Goal: Use online tool/utility

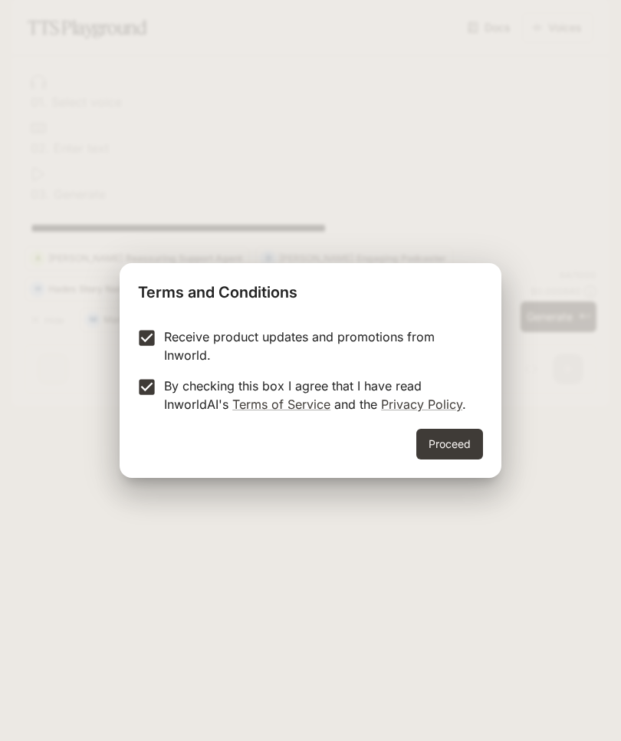
click at [452, 447] on button "Proceed" at bounding box center [450, 444] width 67 height 31
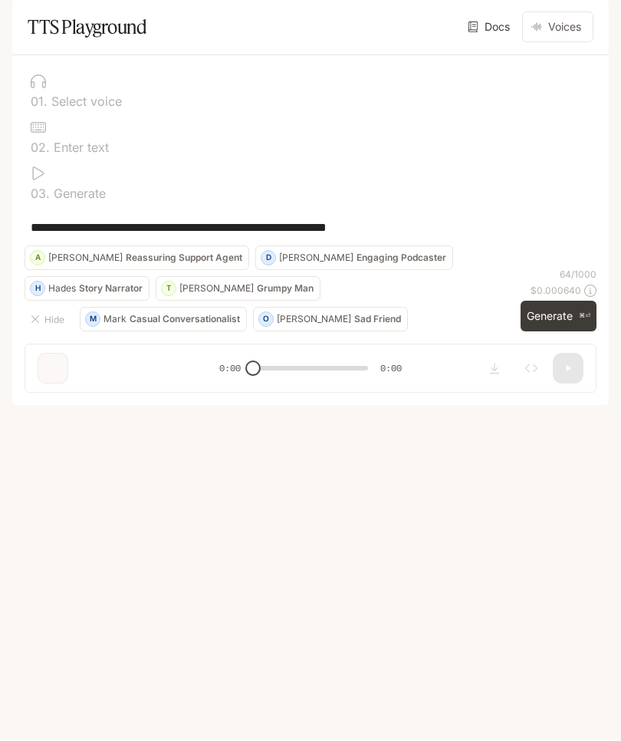
scroll to position [13, 0]
click at [48, 200] on p "0 3 ." at bounding box center [40, 194] width 19 height 12
click at [257, 294] on p "Grumpy Man" at bounding box center [285, 289] width 57 height 9
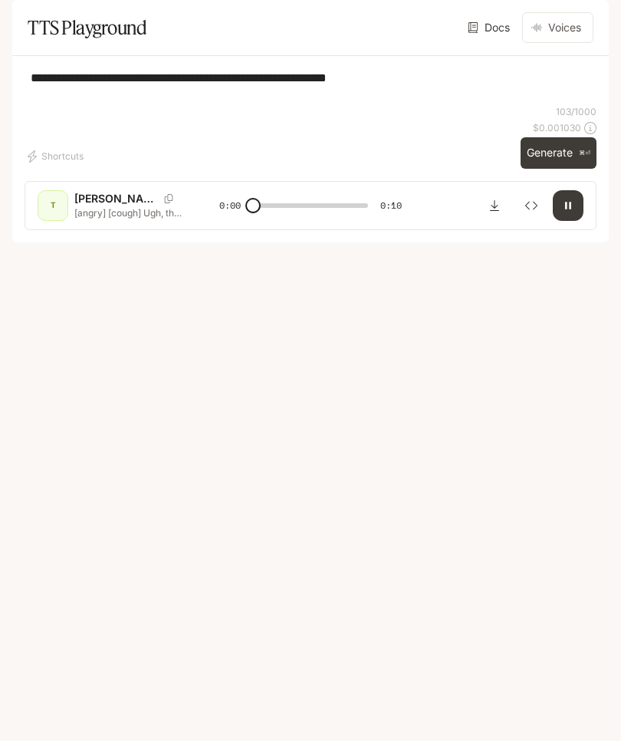
click at [562, 221] on button "button" at bounding box center [568, 205] width 31 height 31
click at [564, 212] on icon "button" at bounding box center [568, 205] width 12 height 12
click at [571, 43] on button "Voices" at bounding box center [557, 27] width 71 height 31
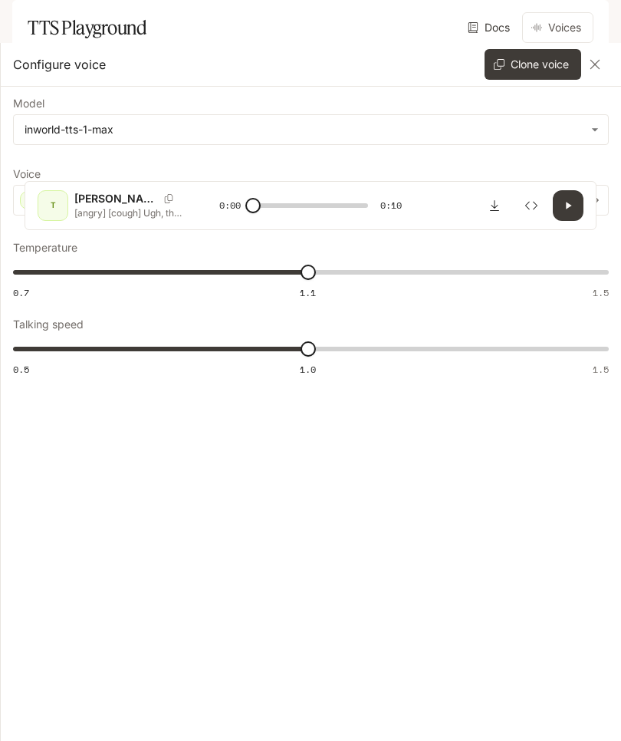
click at [599, 61] on icon "button" at bounding box center [595, 64] width 9 height 9
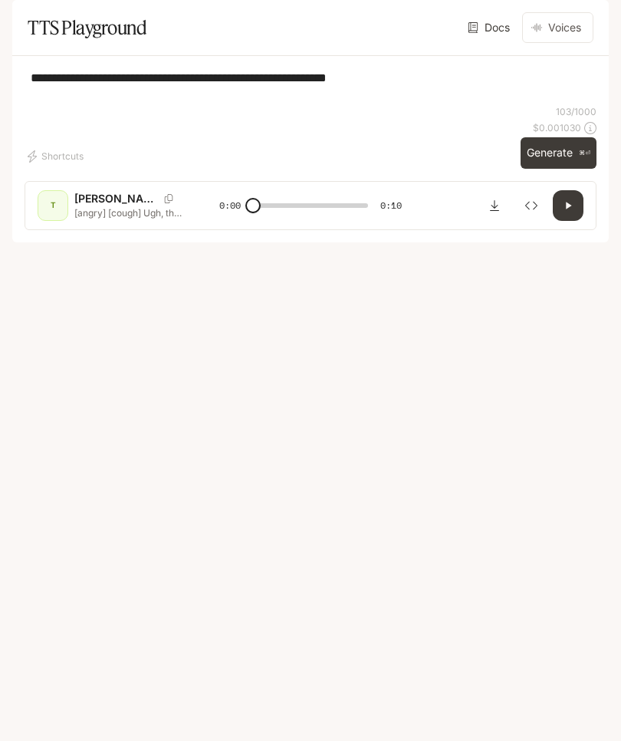
scroll to position [0, 0]
click at [28, 106] on div "**********" at bounding box center [310, 149] width 597 height 186
click at [560, 221] on button "button" at bounding box center [568, 205] width 31 height 31
type input "*"
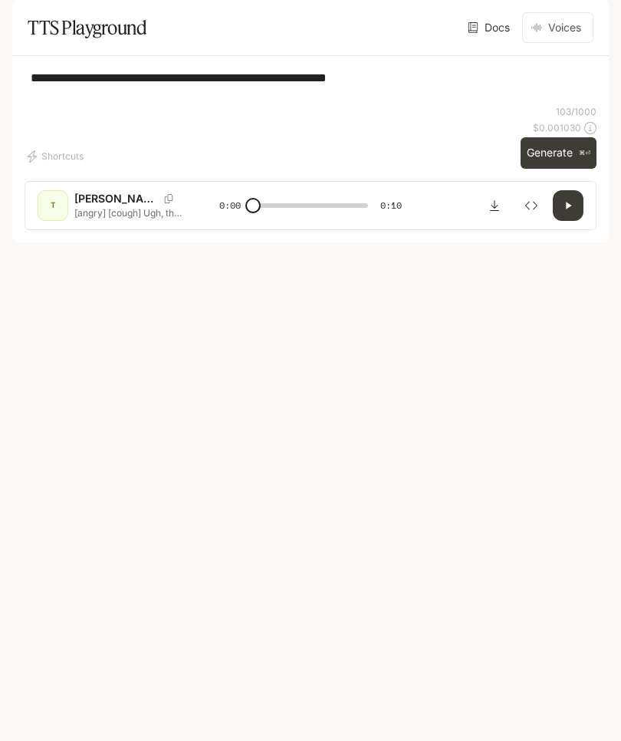
click at [496, 211] on icon "Download audio" at bounding box center [494, 205] width 9 height 11
click at [546, 221] on button "Inspect" at bounding box center [531, 205] width 31 height 31
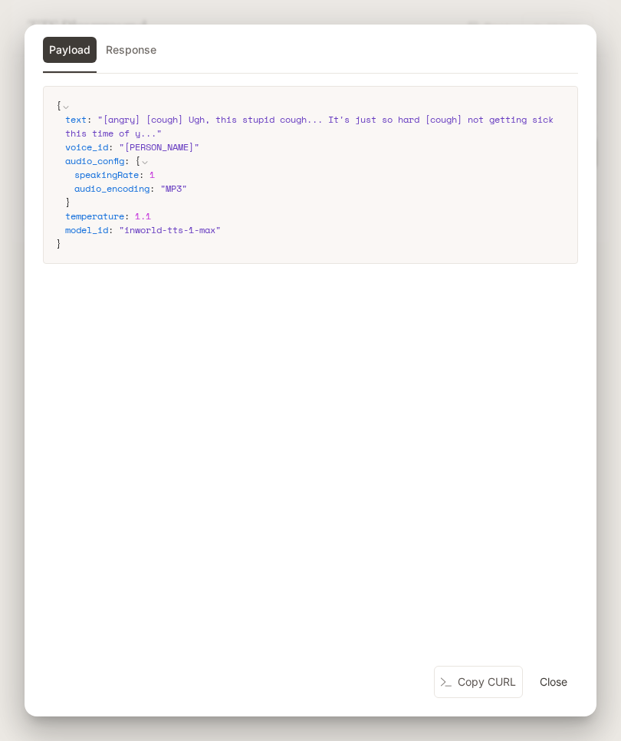
click at [548, 692] on button "Close" at bounding box center [553, 682] width 49 height 31
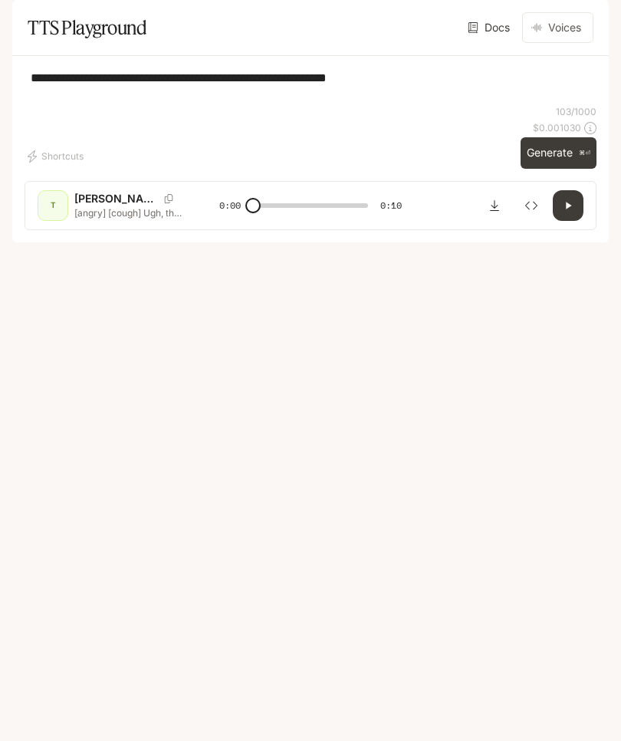
click at [32, 20] on icon "open drawer" at bounding box center [25, 21] width 15 height 15
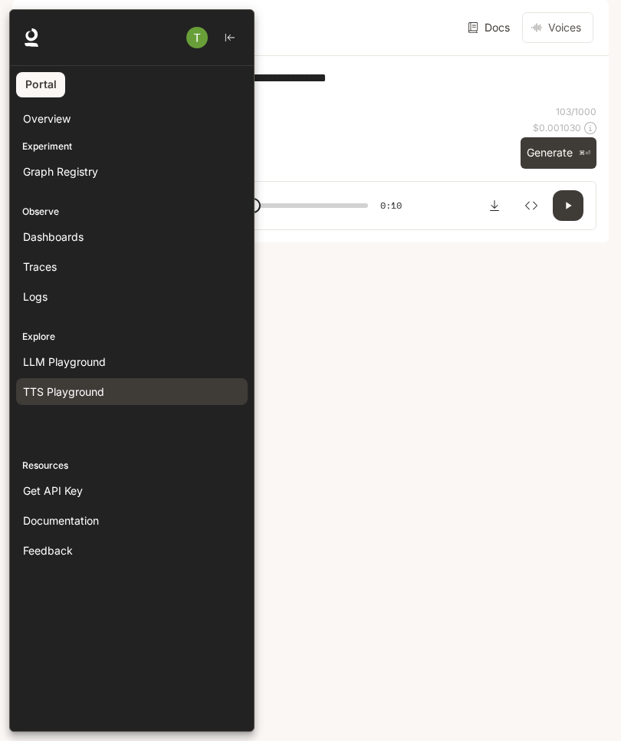
click at [287, 288] on div at bounding box center [319, 370] width 621 height 723
